Goal: Manage account settings

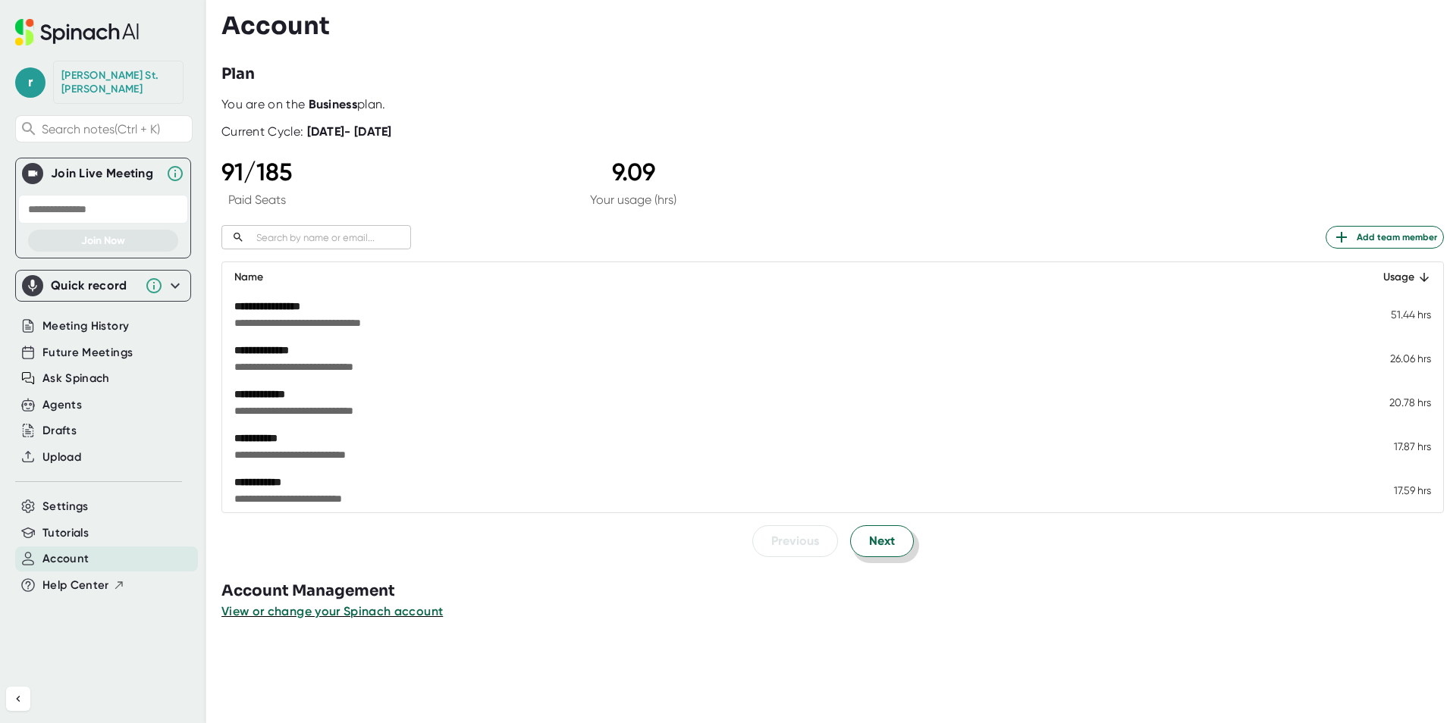
click at [870, 538] on span "Next" at bounding box center [882, 541] width 26 height 18
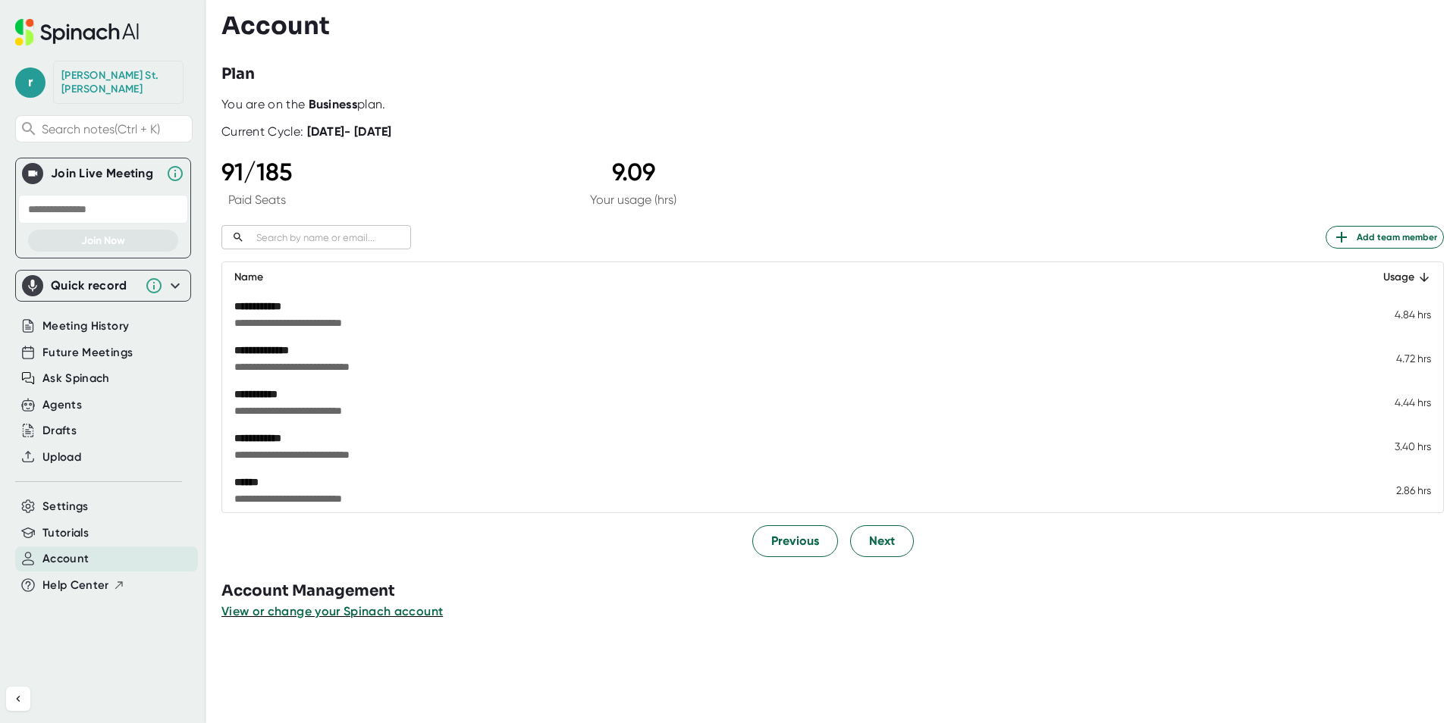
click at [130, 526] on div "Tutorials" at bounding box center [106, 533] width 183 height 25
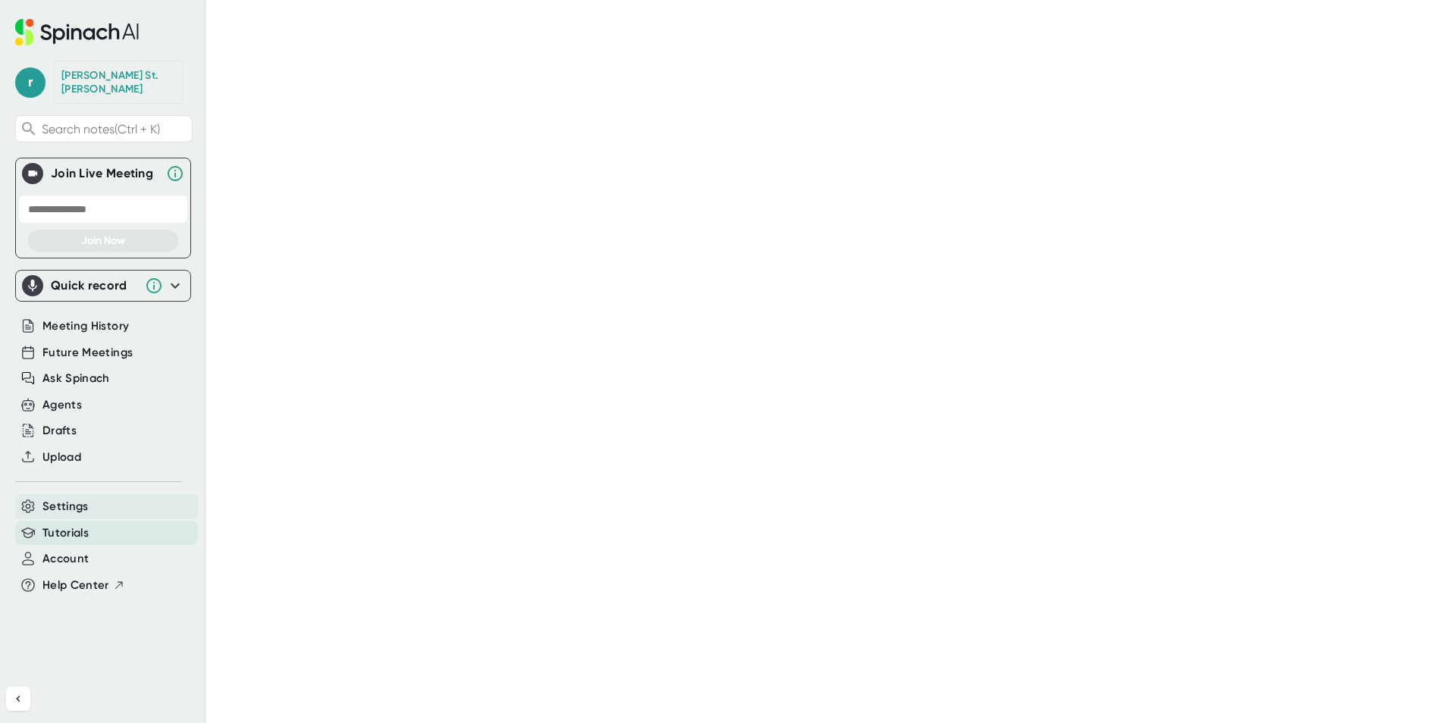
click at [118, 501] on div "Settings" at bounding box center [106, 506] width 183 height 25
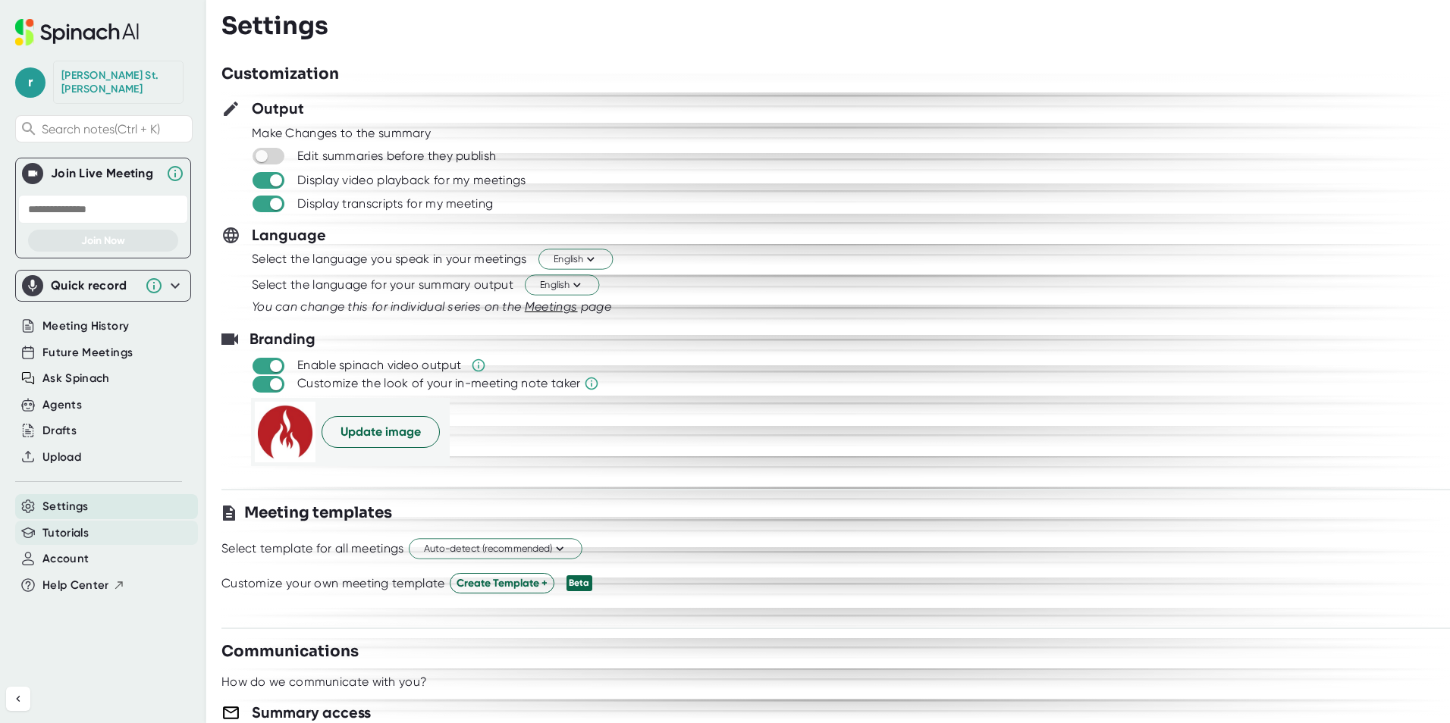
click at [97, 521] on div "Tutorials" at bounding box center [106, 533] width 183 height 25
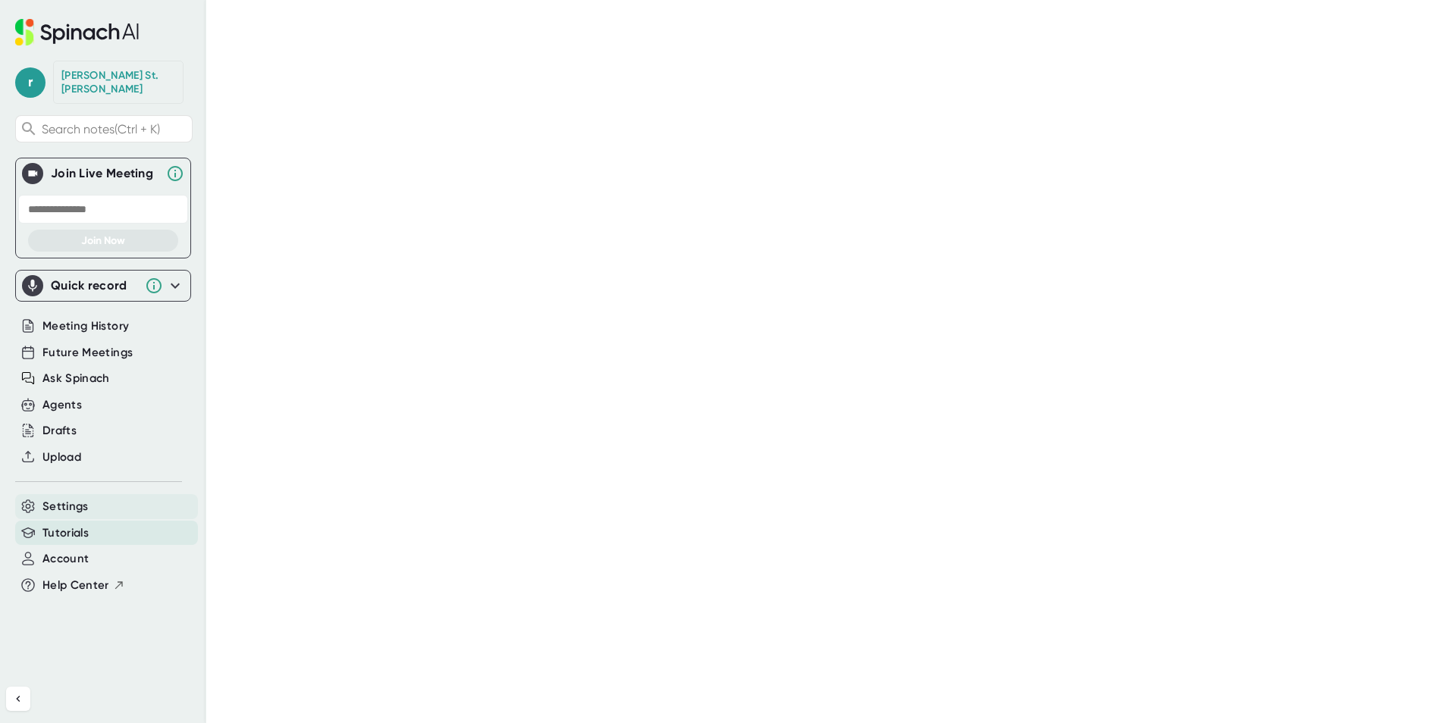
click at [92, 501] on div "Settings" at bounding box center [106, 506] width 183 height 25
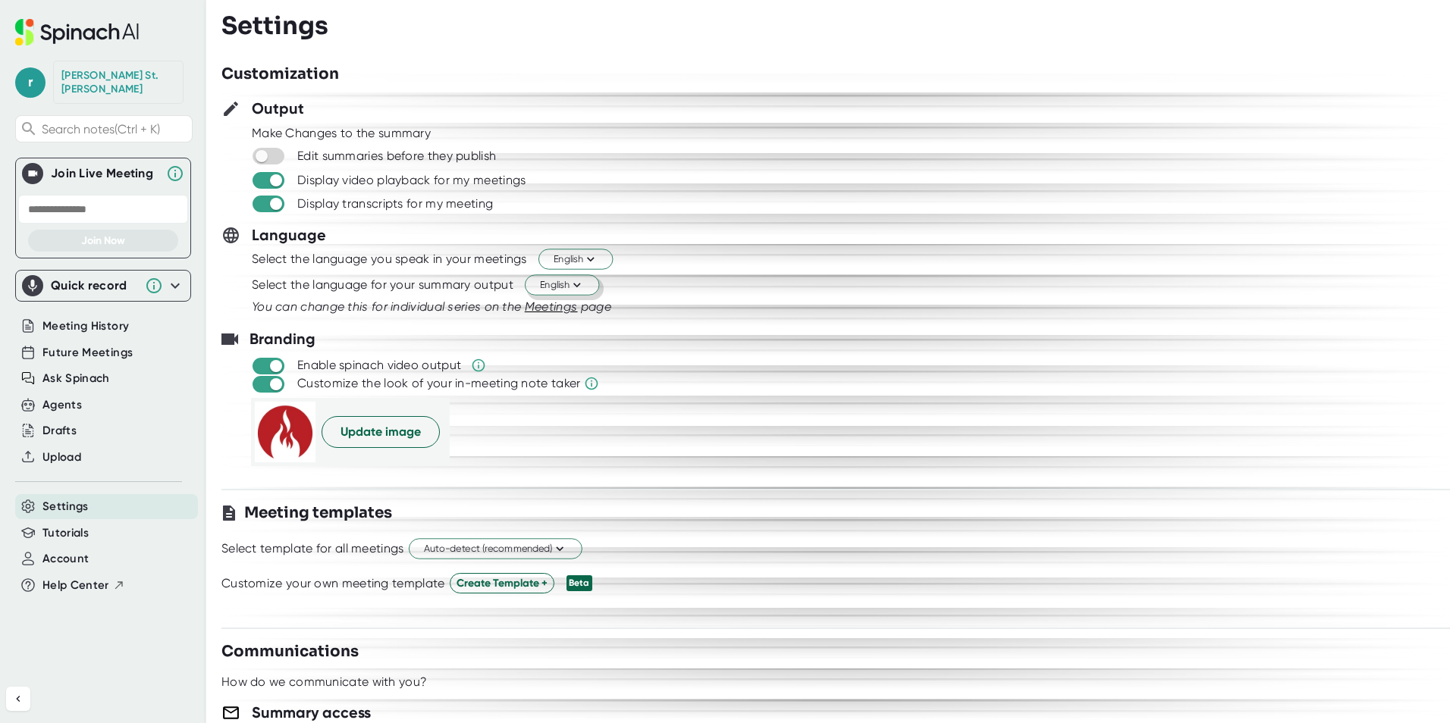
click at [579, 284] on icon at bounding box center [576, 285] width 14 height 14
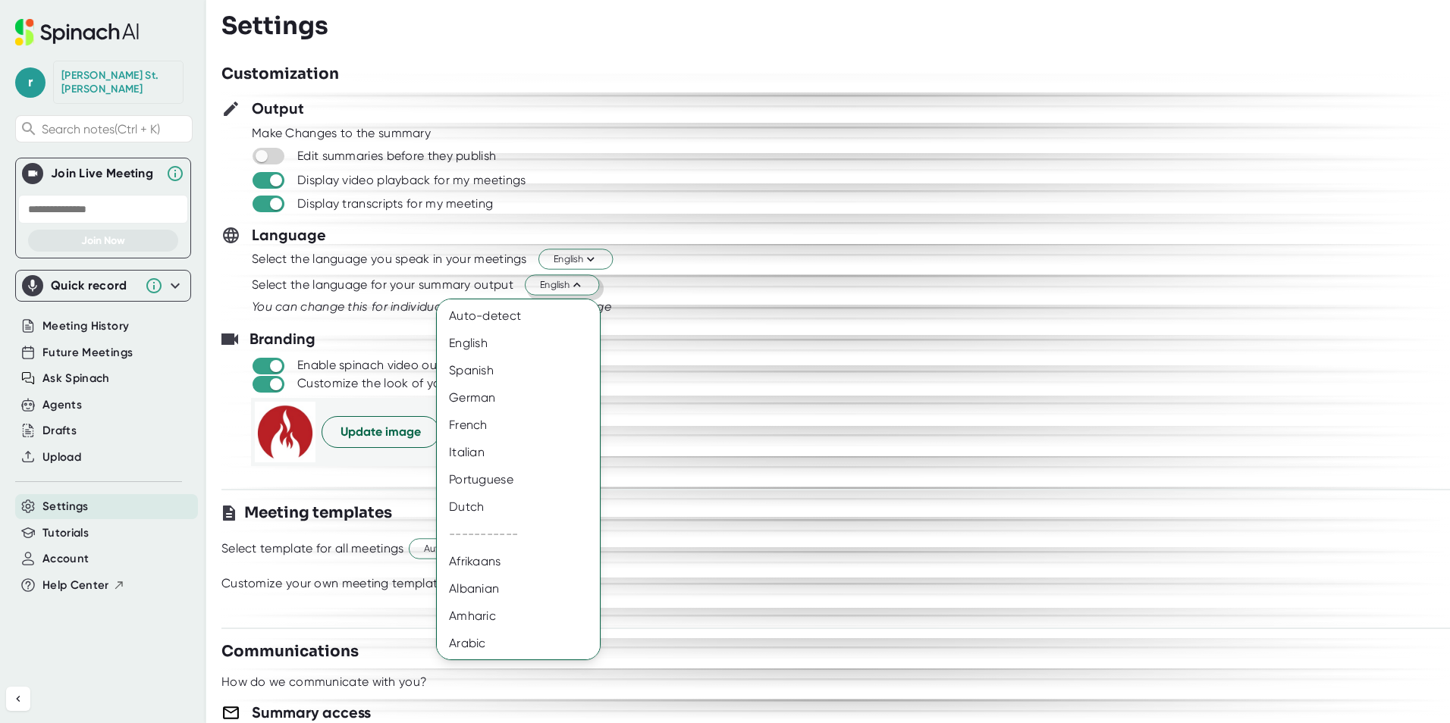
click at [729, 306] on div at bounding box center [725, 361] width 1450 height 723
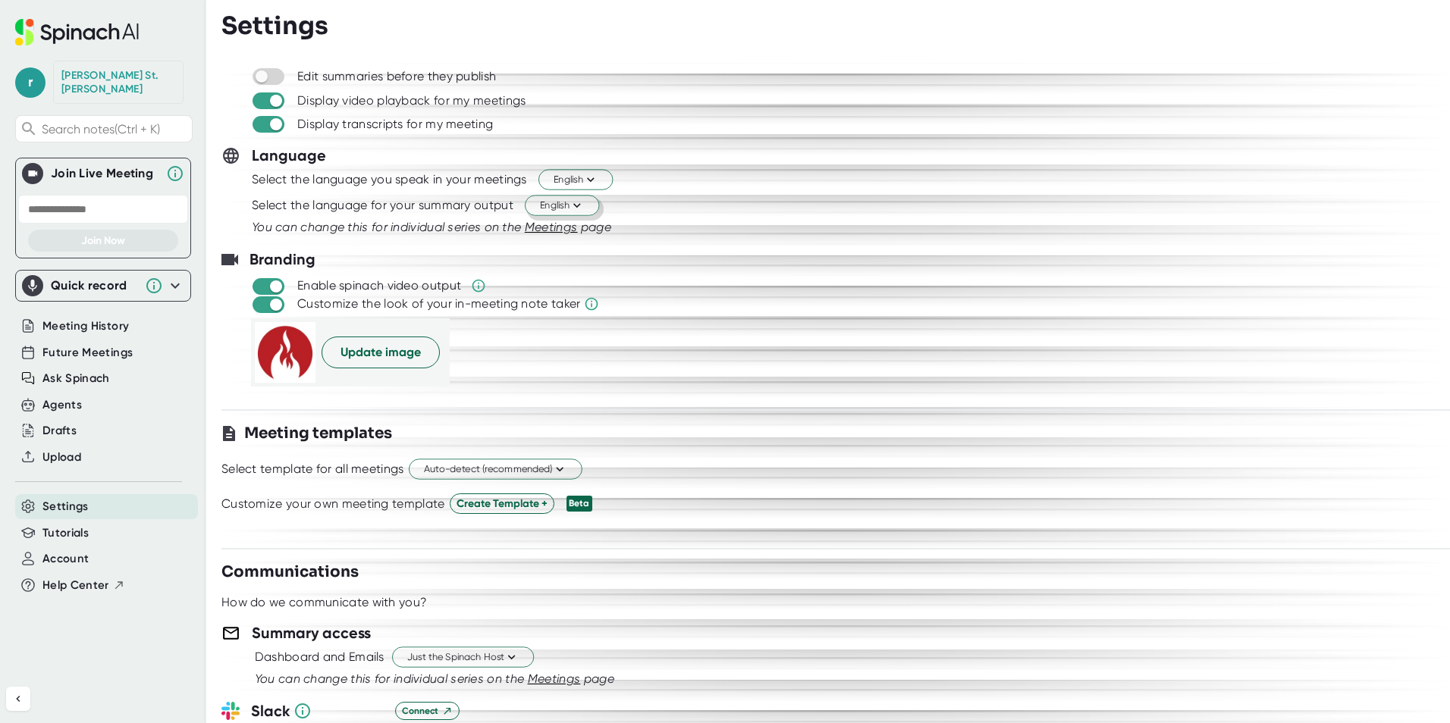
scroll to position [152, 0]
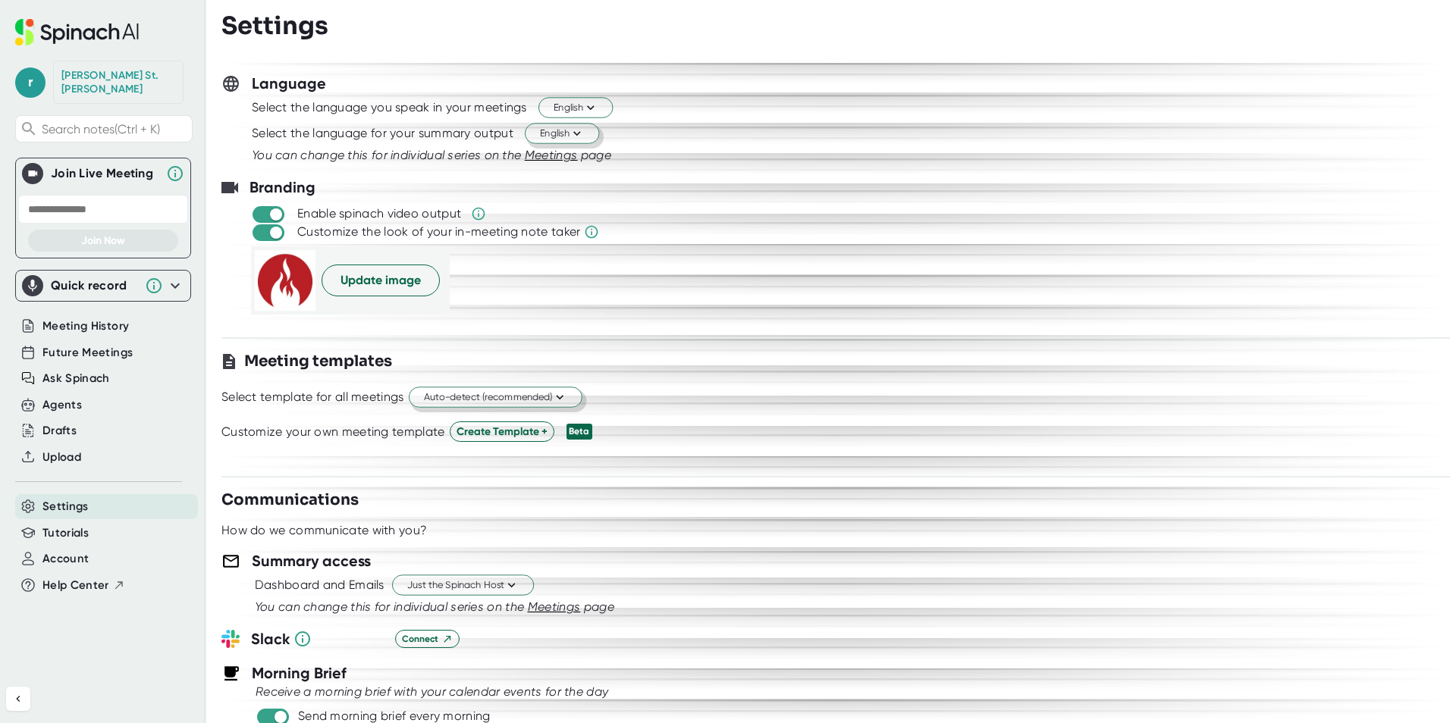
click at [570, 400] on button "Auto-detect (recommended)" at bounding box center [496, 397] width 174 height 20
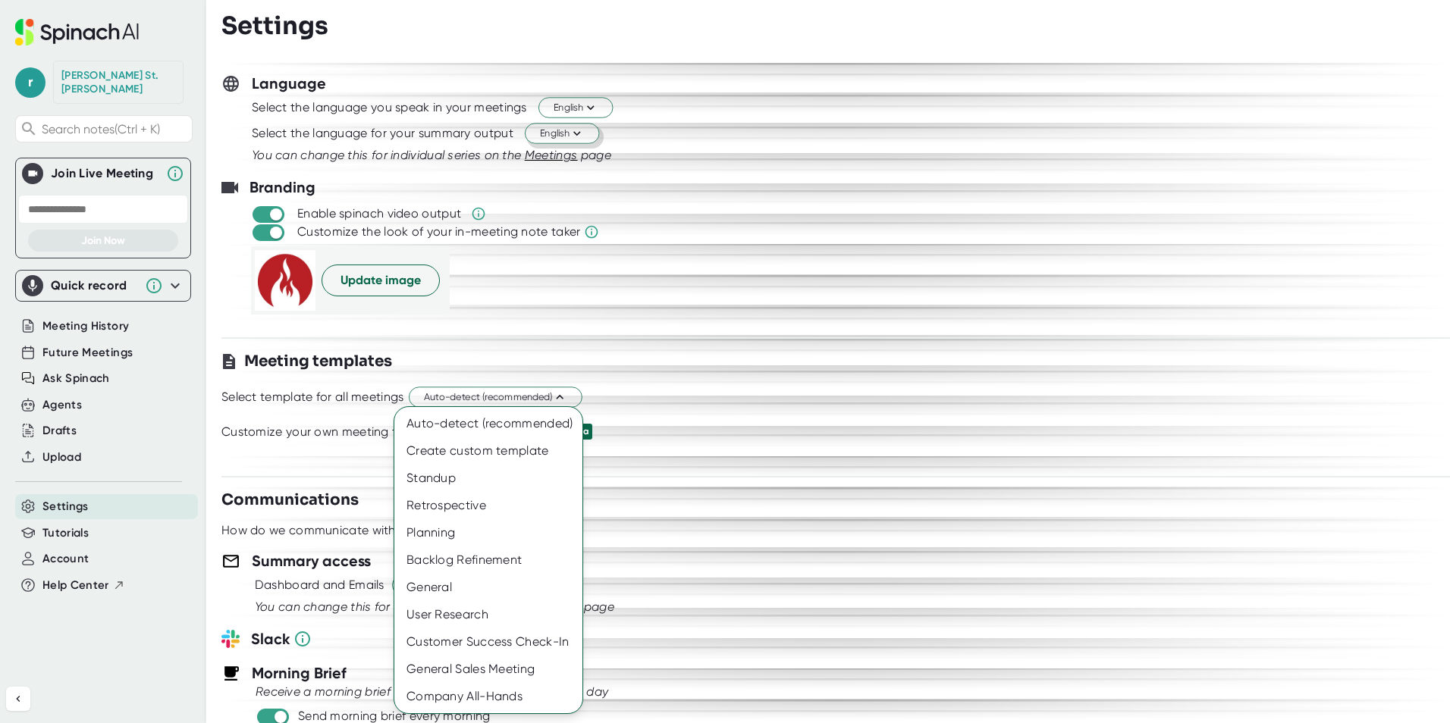
click at [678, 349] on div at bounding box center [725, 361] width 1450 height 723
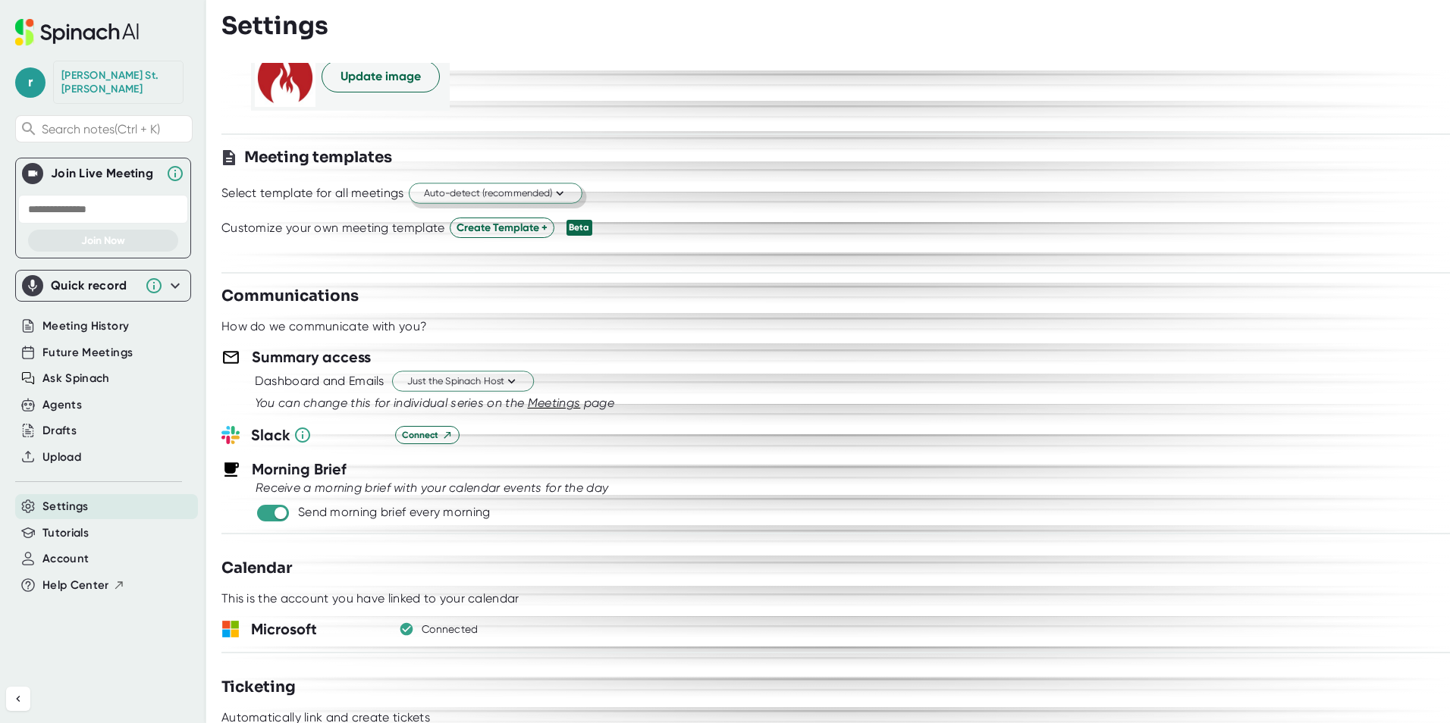
scroll to position [227, 0]
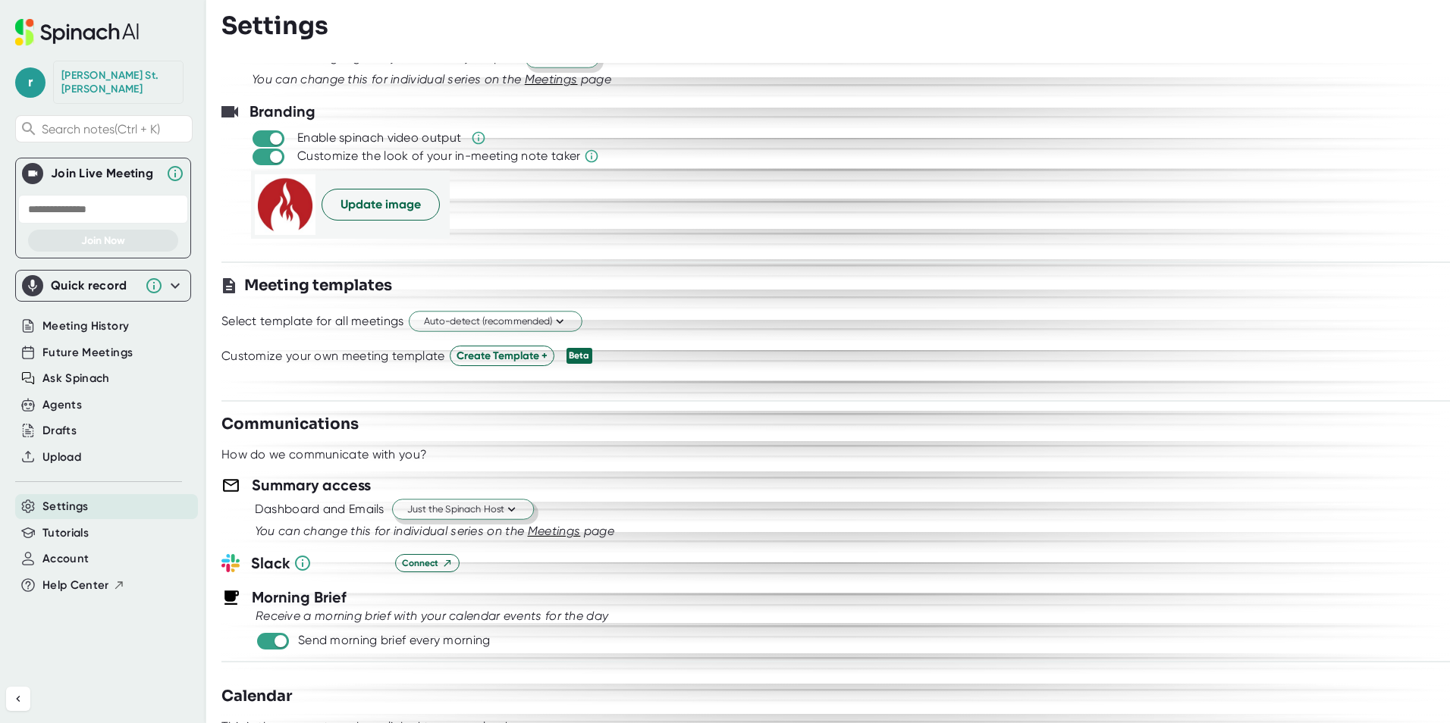
click at [451, 519] on button "Just the Spinach Host" at bounding box center [463, 510] width 142 height 20
click at [466, 468] on div at bounding box center [725, 361] width 1450 height 723
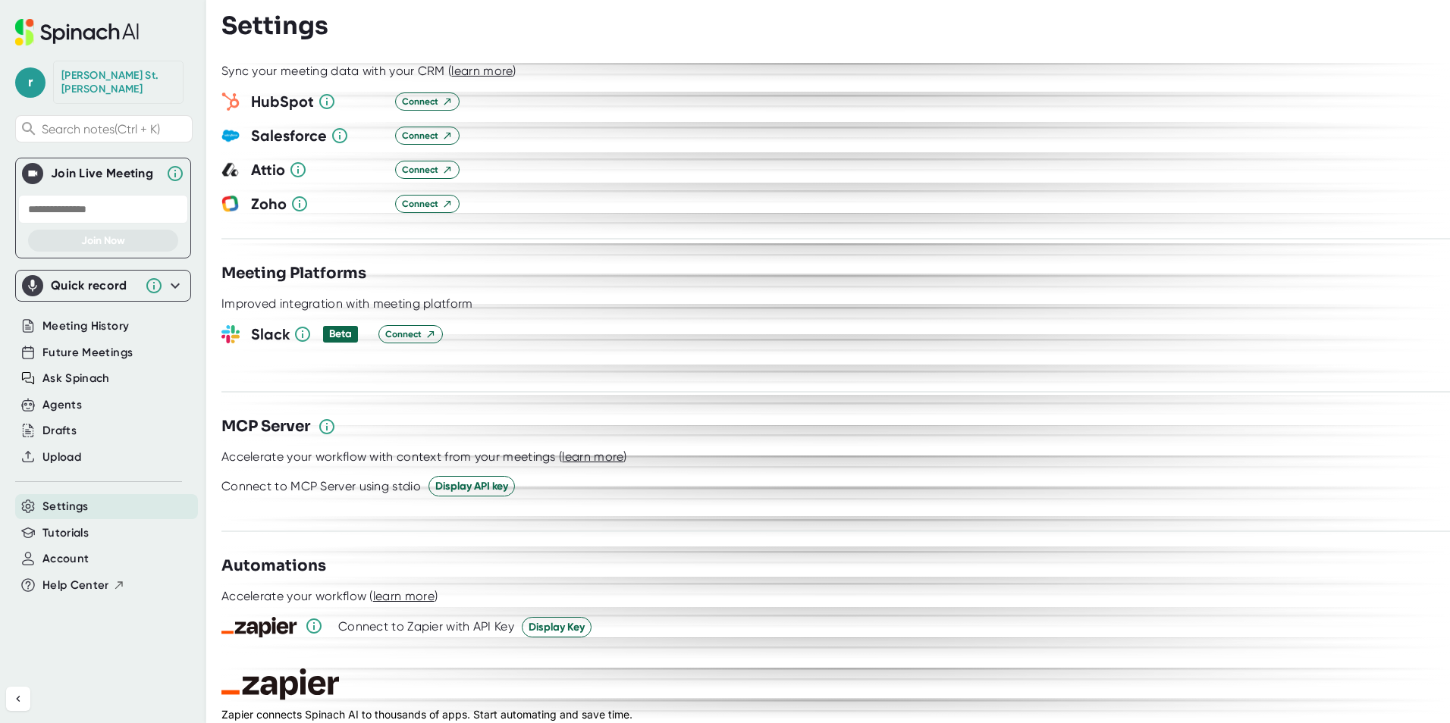
scroll to position [1820, 0]
